Goal: Transaction & Acquisition: Subscribe to service/newsletter

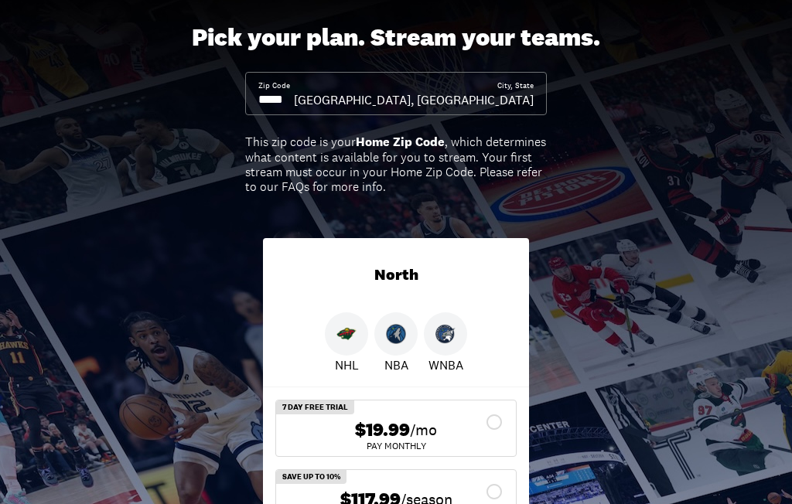
scroll to position [82, 0]
click at [294, 87] on div "Zip Code" at bounding box center [276, 94] width 36 height 28
click at [294, 92] on input at bounding box center [276, 99] width 36 height 17
click at [294, 91] on input at bounding box center [276, 99] width 36 height 17
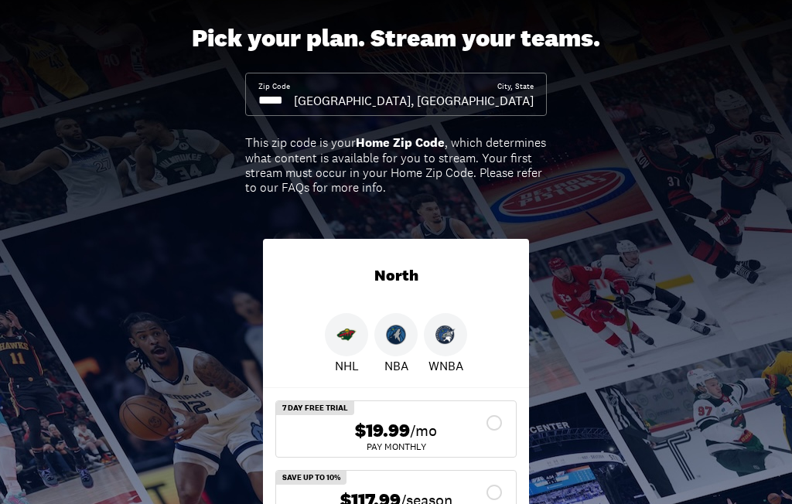
click at [294, 92] on input at bounding box center [276, 100] width 36 height 17
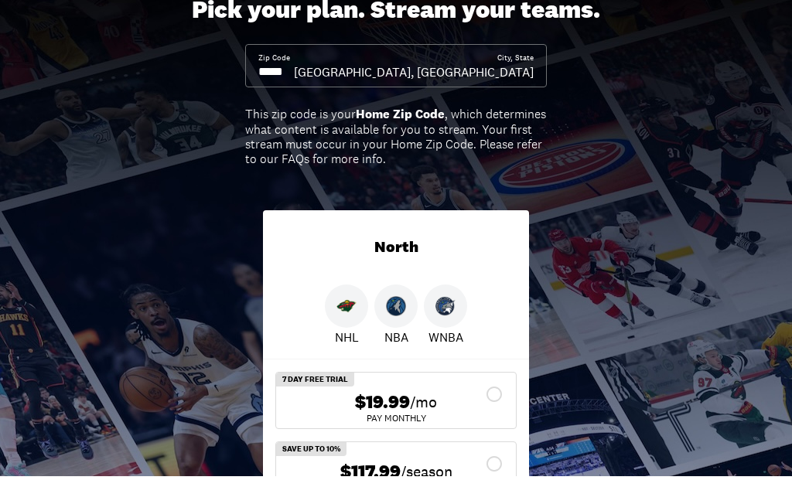
click at [294, 92] on input at bounding box center [276, 100] width 36 height 17
click at [275, 92] on input at bounding box center [276, 100] width 36 height 17
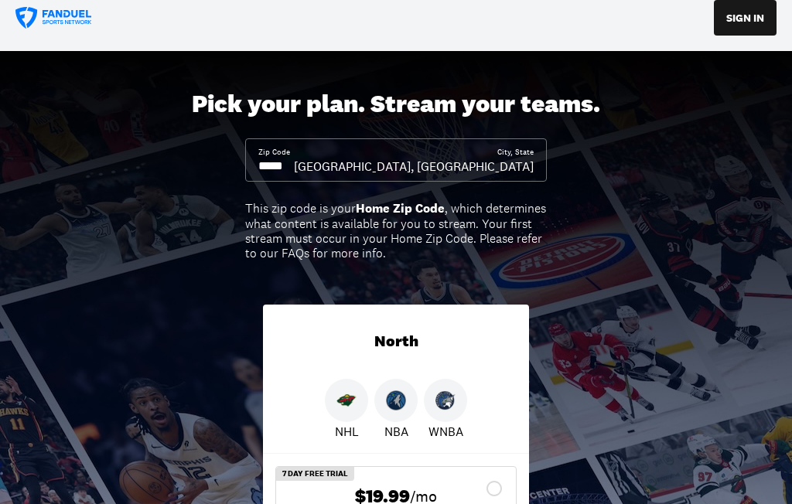
scroll to position [15, 0]
click at [399, 207] on b "Home Zip Code" at bounding box center [400, 208] width 89 height 16
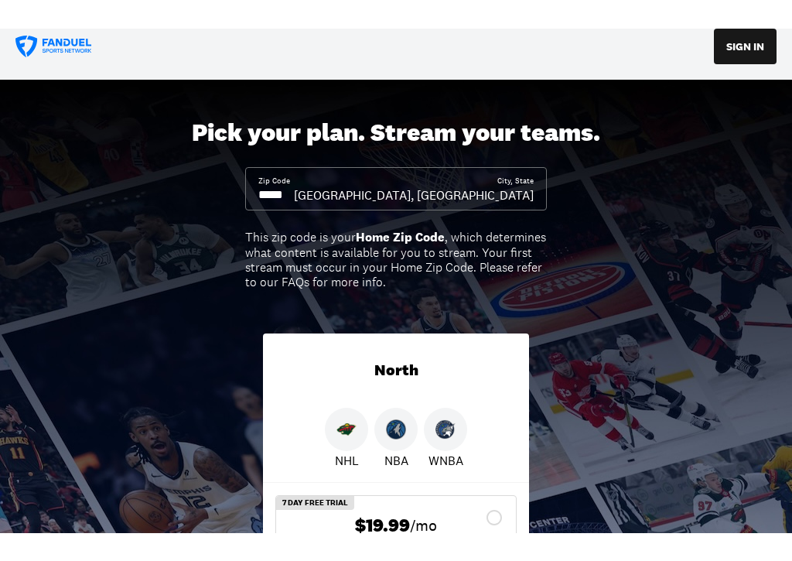
scroll to position [0, 0]
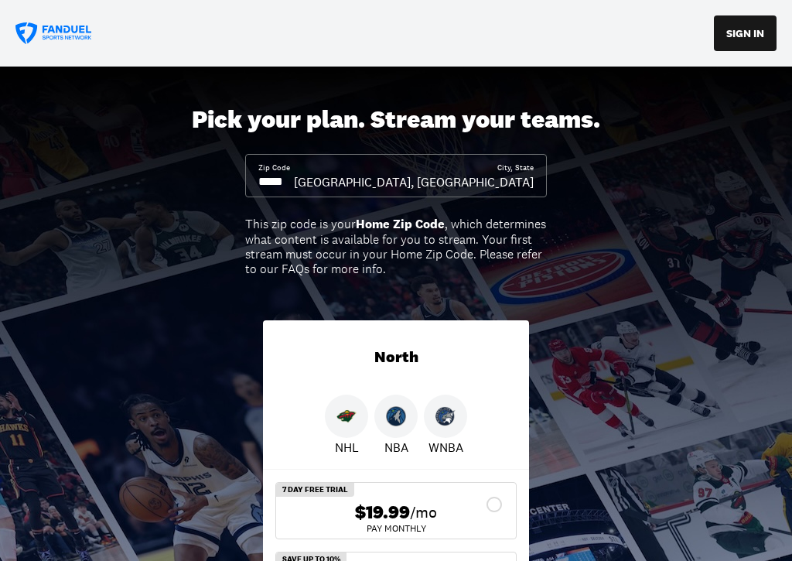
click at [510, 182] on div "[GEOGRAPHIC_DATA], [GEOGRAPHIC_DATA]" at bounding box center [414, 181] width 240 height 17
click at [510, 181] on div "[GEOGRAPHIC_DATA], [GEOGRAPHIC_DATA]" at bounding box center [414, 181] width 240 height 17
click at [523, 184] on div "[GEOGRAPHIC_DATA], [GEOGRAPHIC_DATA]" at bounding box center [414, 181] width 240 height 17
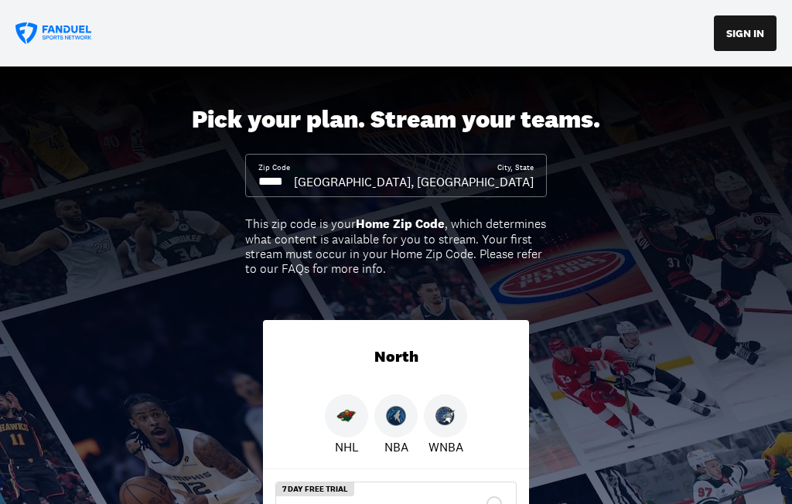
click at [293, 185] on input at bounding box center [276, 181] width 36 height 17
click at [292, 255] on div "This zip code is your Home Zip Code , which determines what content is availabl…" at bounding box center [396, 247] width 302 height 60
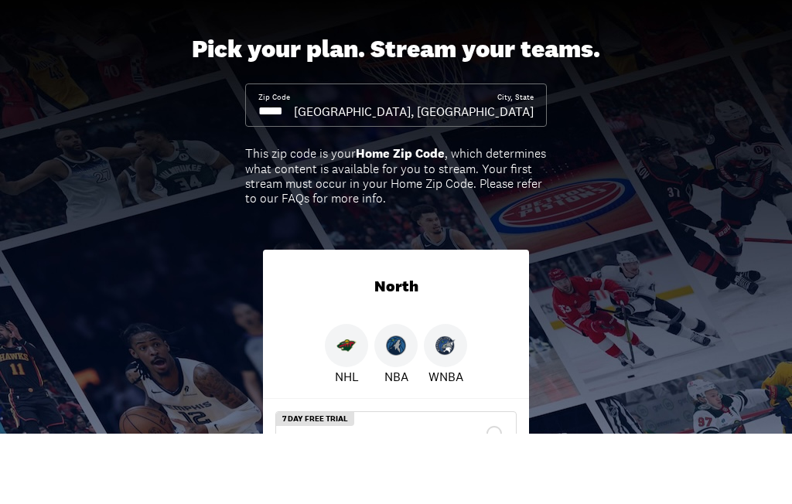
scroll to position [70, 0]
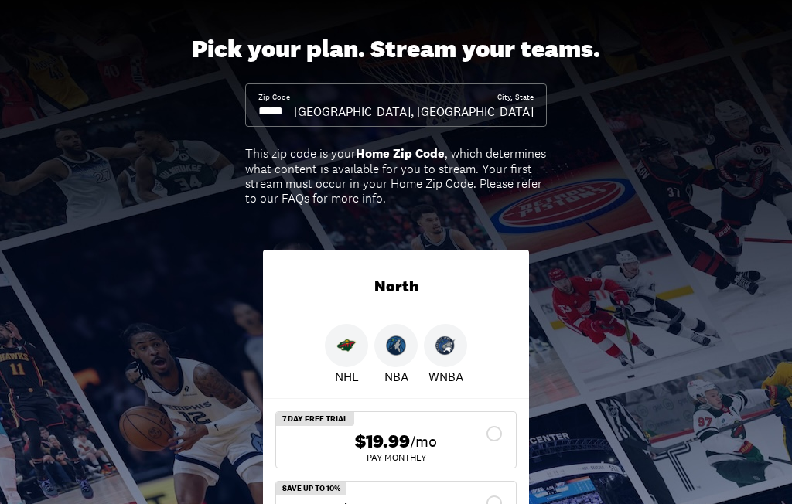
click at [294, 106] on input at bounding box center [276, 111] width 36 height 17
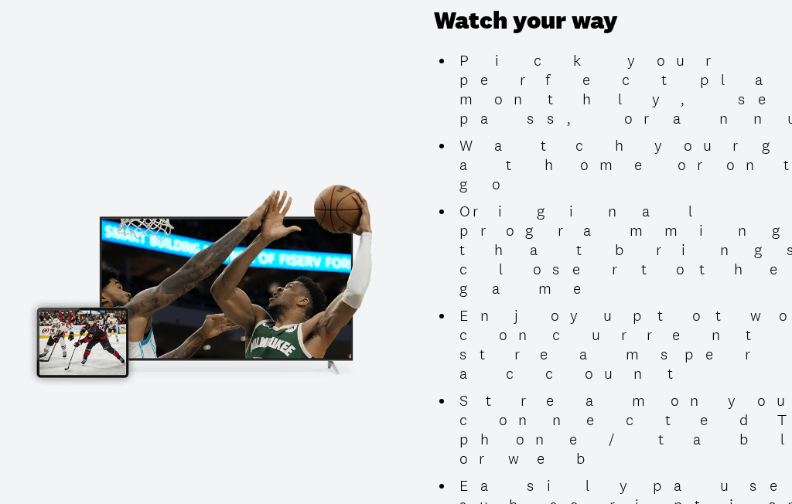
scroll to position [1640, 0]
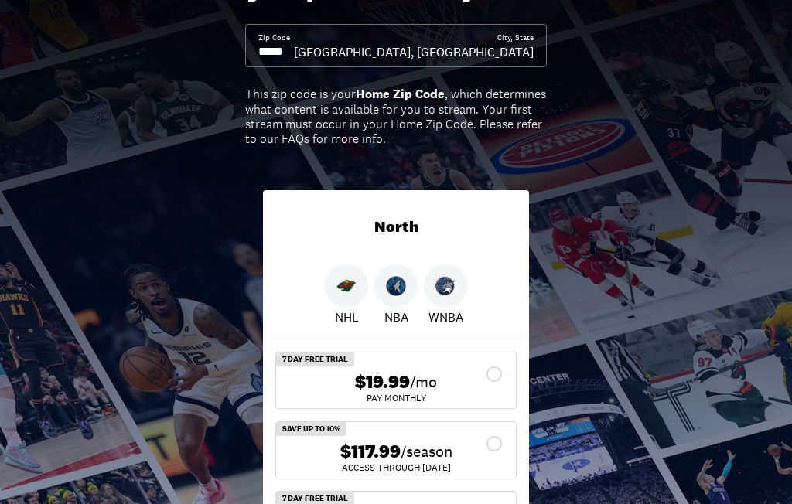
scroll to position [0, 0]
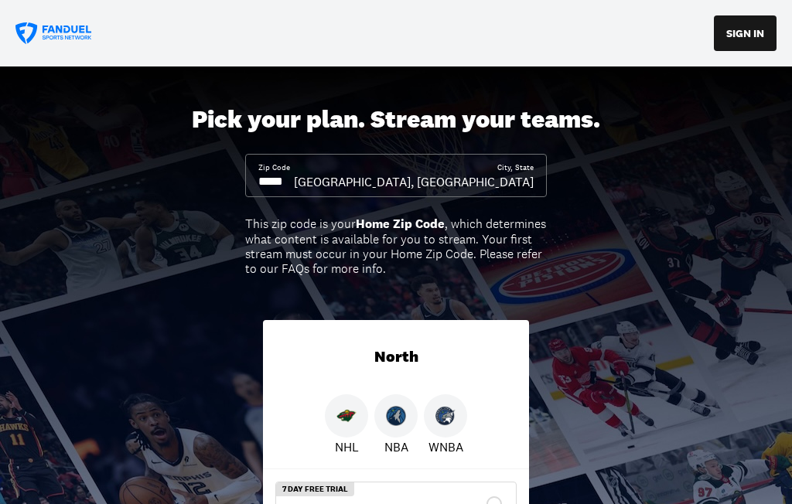
click at [294, 174] on input at bounding box center [276, 181] width 36 height 17
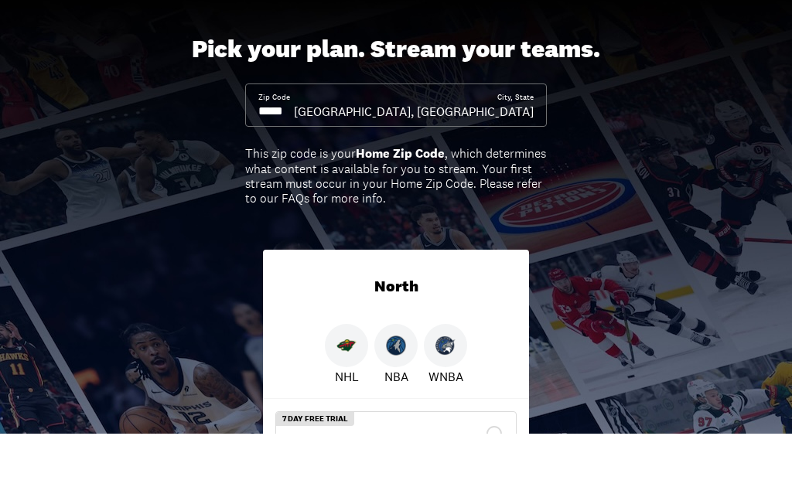
click at [678, 195] on div "Pick your plan. Stream your teams. Zip Code City, [GEOGRAPHIC_DATA][PERSON_NAME…" at bounding box center [396, 385] width 792 height 637
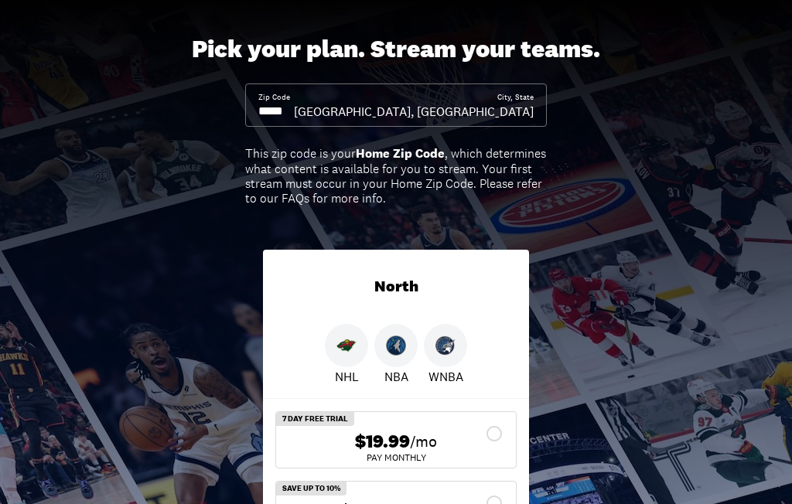
click at [294, 114] on input at bounding box center [276, 111] width 36 height 17
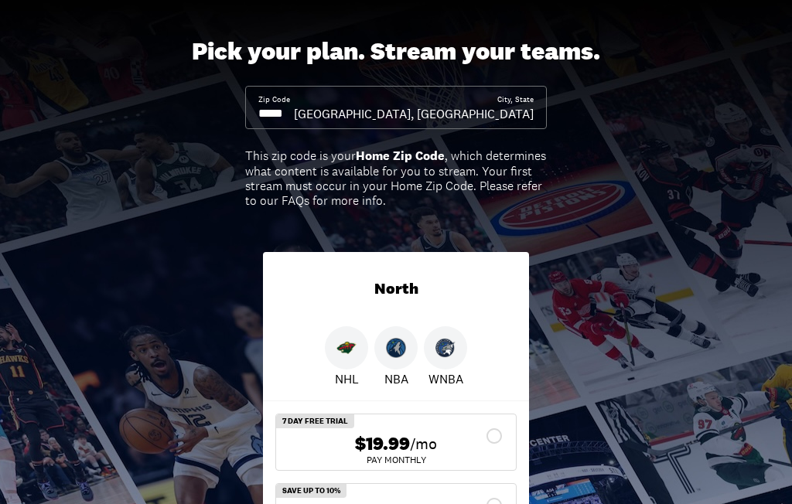
click at [294, 111] on input at bounding box center [276, 113] width 36 height 17
click at [294, 112] on input at bounding box center [276, 113] width 36 height 17
click at [294, 111] on input at bounding box center [276, 113] width 36 height 17
click at [294, 105] on input at bounding box center [276, 113] width 36 height 17
click at [294, 94] on div "Zip Code" at bounding box center [276, 108] width 36 height 28
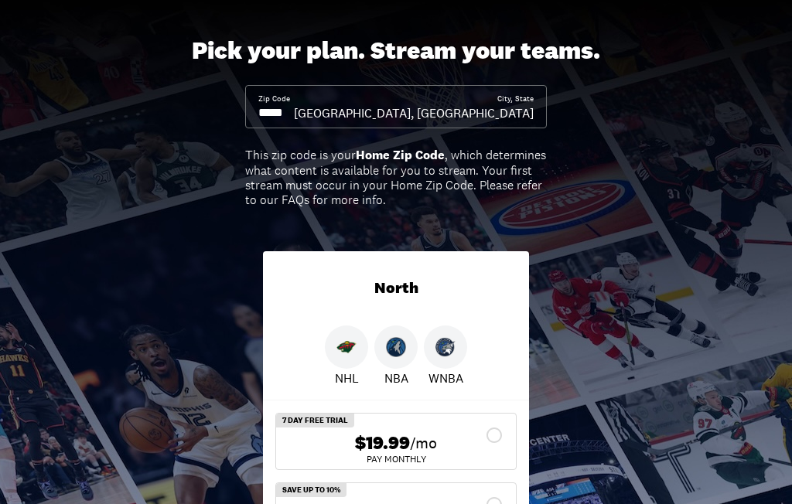
click at [294, 76] on div "Pick your plan. Stream your teams. Zip Code City, [GEOGRAPHIC_DATA][PERSON_NAME…" at bounding box center [396, 316] width 792 height 637
click at [294, 108] on input at bounding box center [276, 113] width 36 height 17
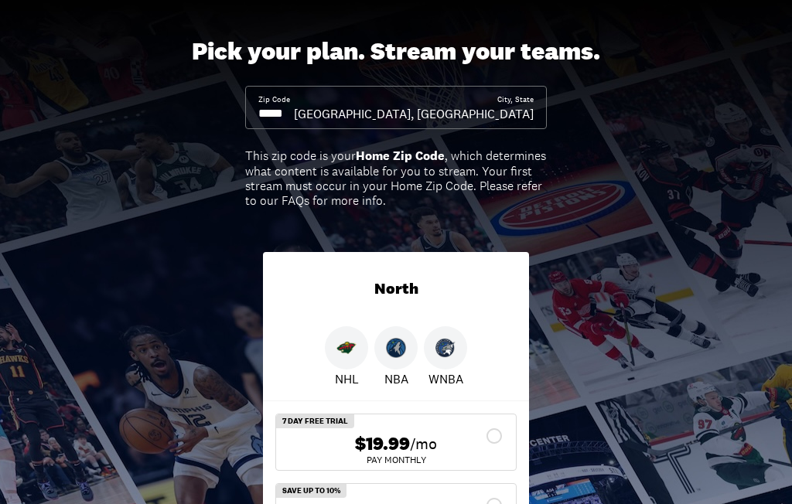
click at [294, 117] on input at bounding box center [276, 113] width 36 height 17
click at [533, 108] on div "[GEOGRAPHIC_DATA], [GEOGRAPHIC_DATA]" at bounding box center [414, 113] width 240 height 17
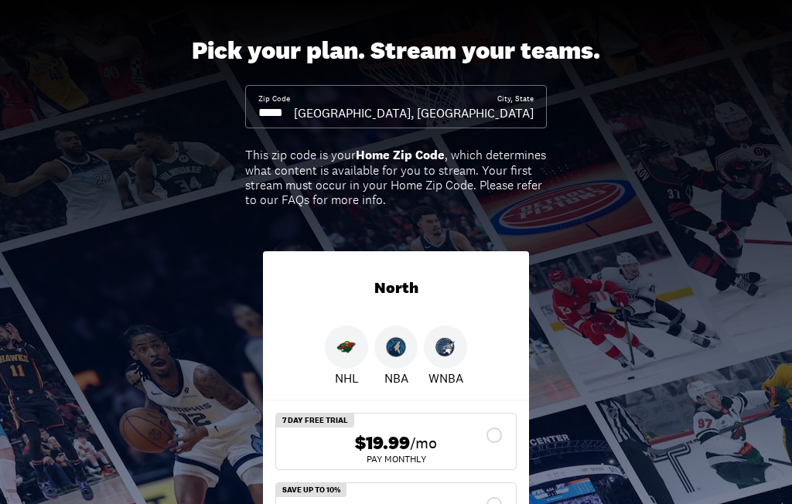
click at [510, 114] on div "[GEOGRAPHIC_DATA], [GEOGRAPHIC_DATA]" at bounding box center [414, 113] width 240 height 17
click at [501, 111] on div "[GEOGRAPHIC_DATA], [GEOGRAPHIC_DATA]" at bounding box center [414, 113] width 240 height 17
click at [483, 111] on div "[GEOGRAPHIC_DATA], [GEOGRAPHIC_DATA]" at bounding box center [414, 113] width 240 height 17
click at [432, 154] on b "Home Zip Code" at bounding box center [400, 156] width 89 height 16
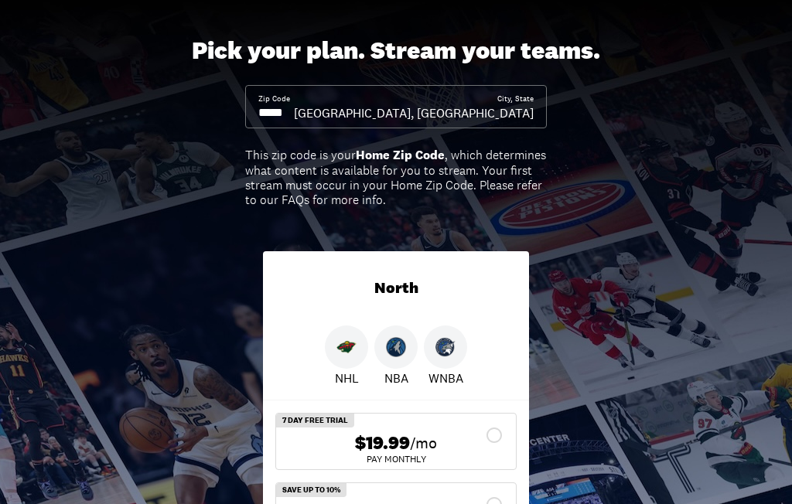
click at [372, 186] on div "This zip code is your Home Zip Code , which determines what content is availabl…" at bounding box center [396, 178] width 302 height 60
click at [445, 171] on div "This zip code is your Home Zip Code , which determines what content is availabl…" at bounding box center [396, 178] width 302 height 60
click at [507, 185] on div "This zip code is your Home Zip Code , which determines what content is availabl…" at bounding box center [396, 178] width 302 height 60
click at [459, 183] on div "This zip code is your Home Zip Code , which determines what content is availabl…" at bounding box center [396, 178] width 302 height 60
click at [354, 174] on div "This zip code is your Home Zip Code , which determines what content is availabl…" at bounding box center [396, 178] width 302 height 60
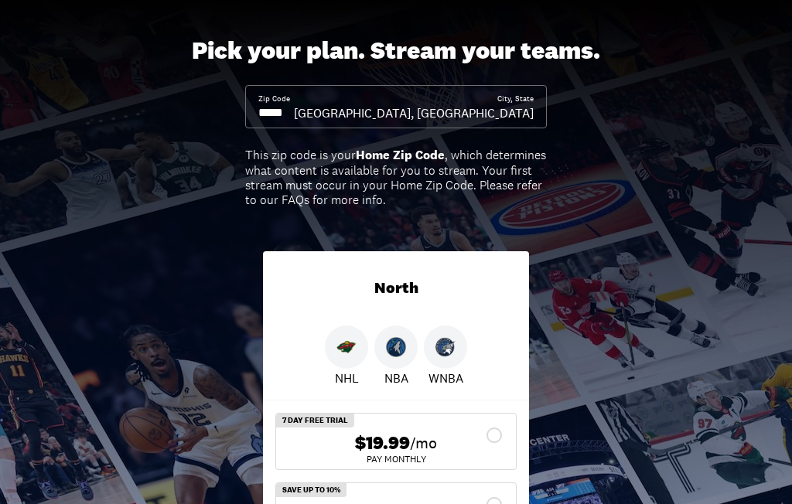
click at [645, 267] on div "Pick your plan. Stream your teams. Zip Code City, [GEOGRAPHIC_DATA][PERSON_NAME…" at bounding box center [396, 316] width 792 height 637
click at [294, 107] on input at bounding box center [276, 112] width 36 height 17
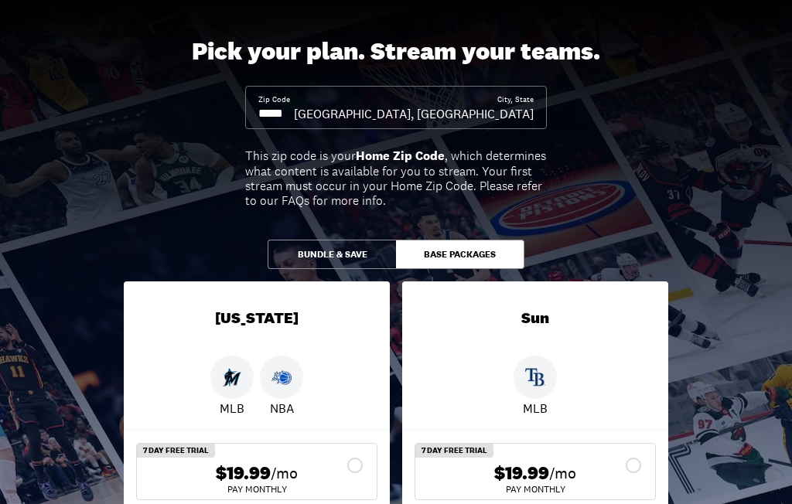
type input "*****"
click at [510, 123] on div "Zip Code ***** City, State [GEOGRAPHIC_DATA], [GEOGRAPHIC_DATA]" at bounding box center [396, 107] width 302 height 43
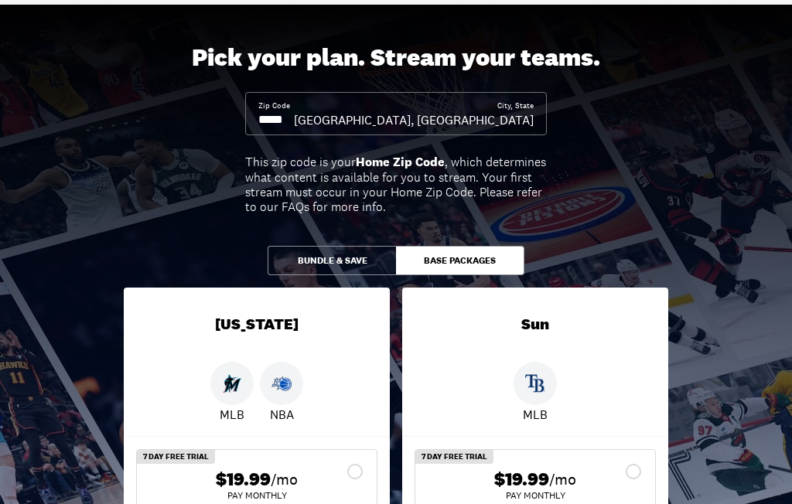
scroll to position [50, 0]
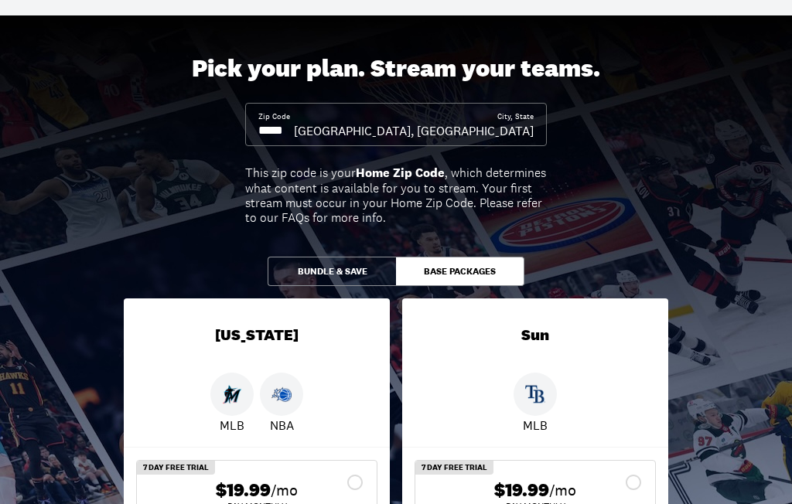
click at [466, 271] on button "Base Packages" at bounding box center [460, 272] width 128 height 29
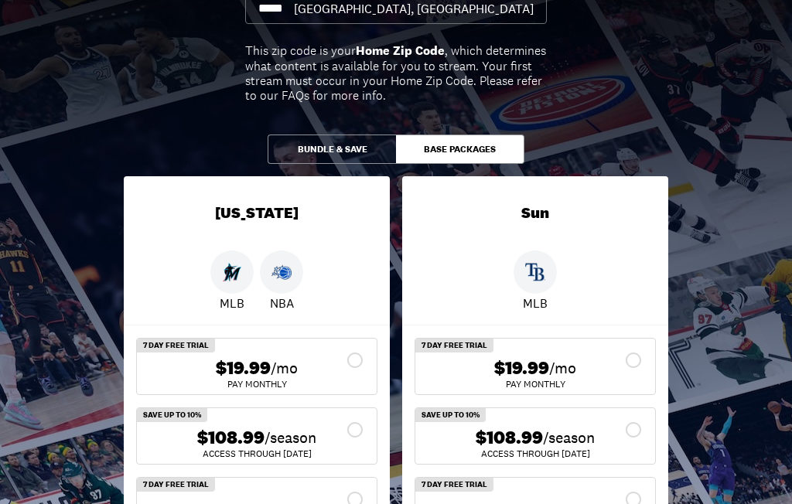
scroll to position [0, 0]
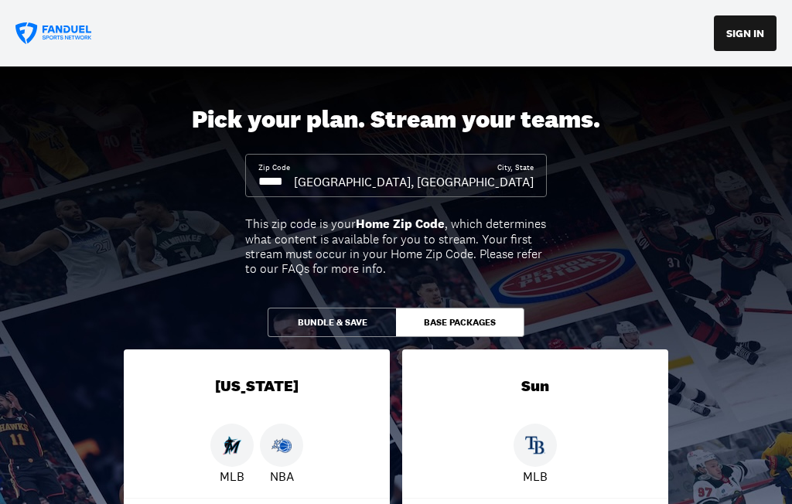
click at [338, 319] on button "Bundle & Save" at bounding box center [332, 322] width 128 height 29
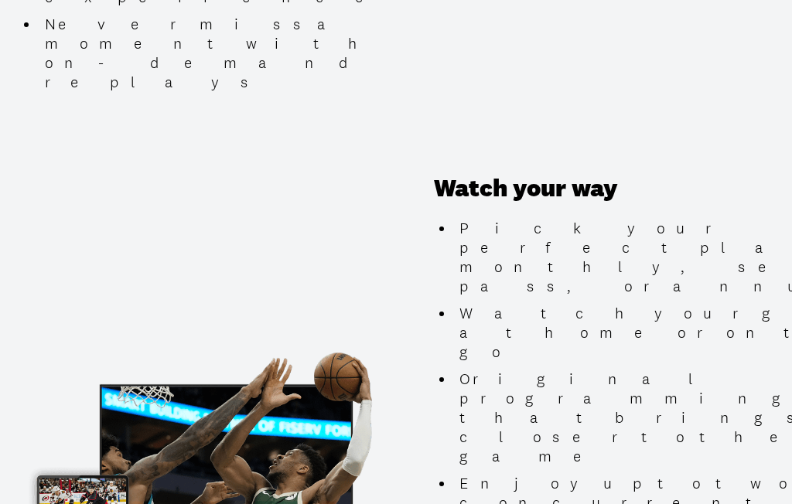
scroll to position [1362, 0]
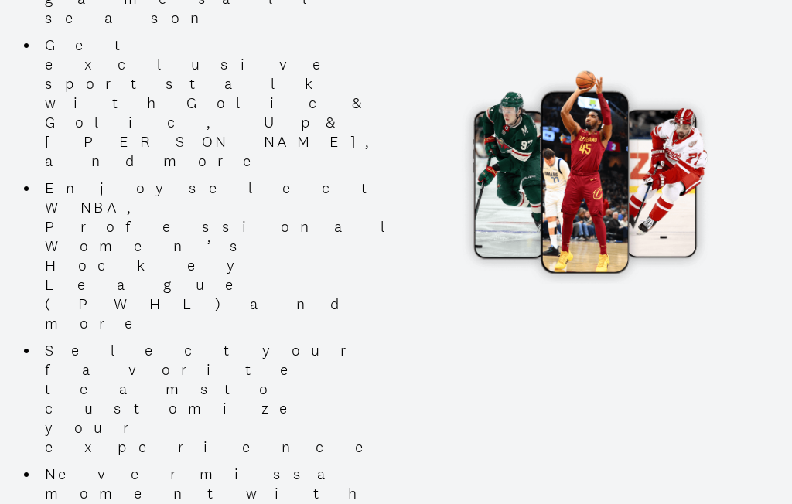
scroll to position [742, 0]
